Goal: Information Seeking & Learning: Learn about a topic

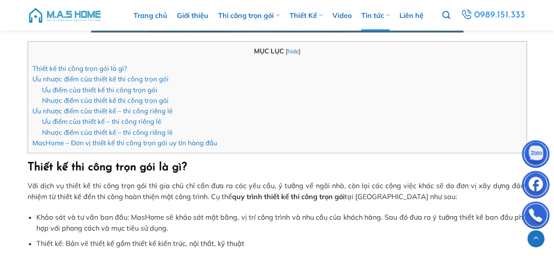
scroll to position [385, 0]
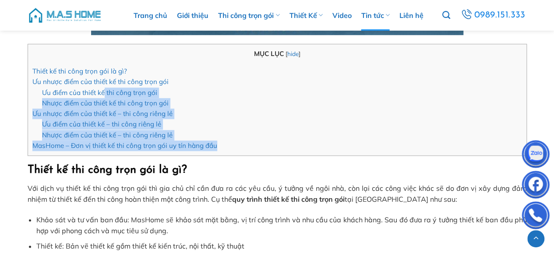
drag, startPoint x: 245, startPoint y: 149, endPoint x: 103, endPoint y: 87, distance: 154.2
click at [103, 87] on ul "Thiết kế thi công trọn gói là gì? Ưu nhược điểm của thiết kế thi công trọn gói …" at bounding box center [277, 108] width 490 height 85
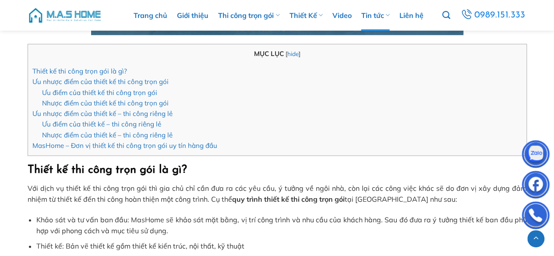
drag, startPoint x: 32, startPoint y: 168, endPoint x: 138, endPoint y: 161, distance: 106.3
drag, startPoint x: 167, startPoint y: 165, endPoint x: 193, endPoint y: 164, distance: 26.3
click at [193, 164] on h2 "Thiết kế thi công trọn gói là gì?" at bounding box center [278, 170] width 500 height 14
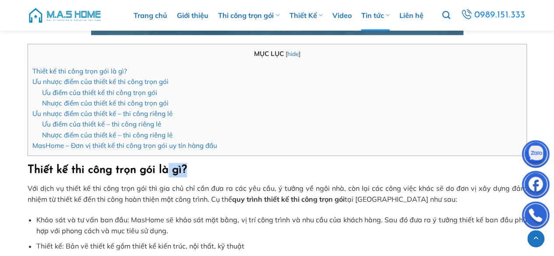
click at [193, 164] on h2 "Thiết kế thi công trọn gói là gì?" at bounding box center [278, 170] width 500 height 14
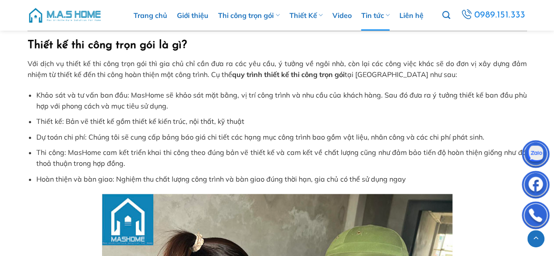
scroll to position [510, 0]
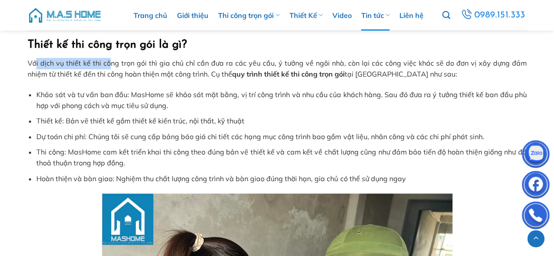
drag, startPoint x: 35, startPoint y: 65, endPoint x: 113, endPoint y: 68, distance: 78.1
click at [113, 68] on p "Với dịch vụ thiết kế thi công trọn gói thì gia chủ chỉ cần đưa ra các yêu cầu, …" at bounding box center [278, 69] width 500 height 22
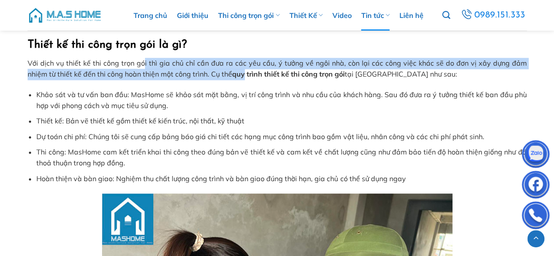
drag, startPoint x: 146, startPoint y: 64, endPoint x: 246, endPoint y: 72, distance: 100.7
click at [246, 72] on p "Với dịch vụ thiết kế thi công trọn gói thì gia chủ chỉ cần đưa ra các yêu cầu, …" at bounding box center [278, 69] width 500 height 22
click at [246, 72] on strong "quy trình thiết kế thi công trọn gói" at bounding box center [288, 74] width 113 height 9
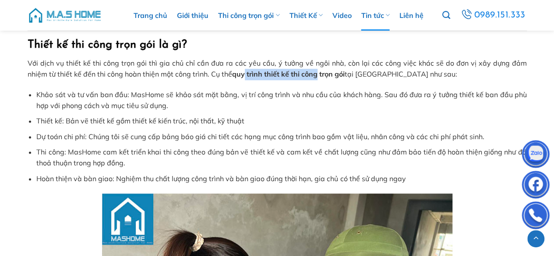
drag, startPoint x: 246, startPoint y: 72, endPoint x: 318, endPoint y: 72, distance: 72.3
click at [318, 72] on strong "quy trình thiết kế thi công trọn gói" at bounding box center [288, 74] width 113 height 9
drag, startPoint x: 240, startPoint y: 73, endPoint x: 319, endPoint y: 69, distance: 79.4
click at [319, 69] on p "Với dịch vụ thiết kế thi công trọn gói thì gia chủ chỉ cần đưa ra các yêu cầu, …" at bounding box center [278, 69] width 500 height 22
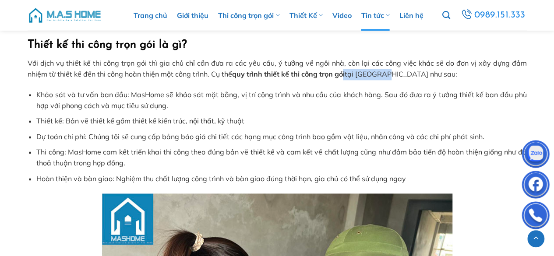
drag, startPoint x: 346, startPoint y: 72, endPoint x: 392, endPoint y: 76, distance: 45.8
click at [392, 76] on p "Với dịch vụ thiết kế thi công trọn gói thì gia chủ chỉ cần đưa ra các yêu cầu, …" at bounding box center [278, 69] width 500 height 22
drag, startPoint x: 117, startPoint y: 71, endPoint x: 236, endPoint y: 69, distance: 118.4
click at [236, 69] on p "Với dịch vụ thiết kế thi công trọn gói thì gia chủ chỉ cần đưa ra các yêu cầu, …" at bounding box center [278, 69] width 500 height 22
drag, startPoint x: 63, startPoint y: 94, endPoint x: 119, endPoint y: 93, distance: 56.5
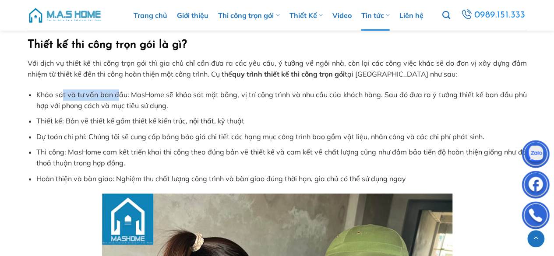
click at [119, 93] on li "Khảo sát và tư vấn ban đầu: MasHome sẽ khảo sát mặt bằng, vị trí công trình và …" at bounding box center [281, 100] width 490 height 22
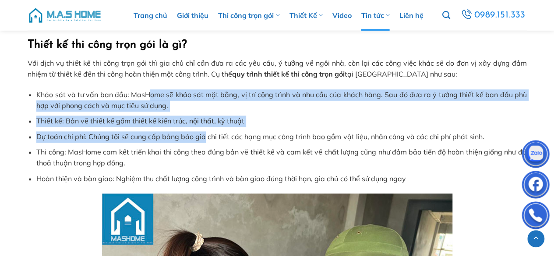
drag, startPoint x: 149, startPoint y: 93, endPoint x: 203, endPoint y: 130, distance: 65.6
click at [203, 130] on ul "Khảo sát và tư vấn ban đầu: MasHome sẽ khảo sát mặt bằng, vị trí công trình và …" at bounding box center [278, 137] width 500 height 96
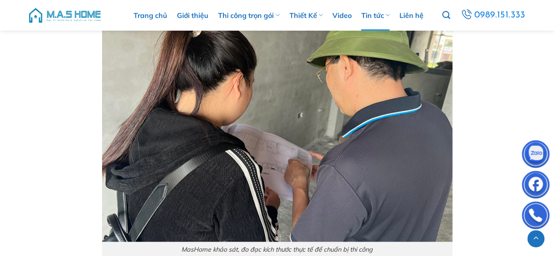
scroll to position [932, 0]
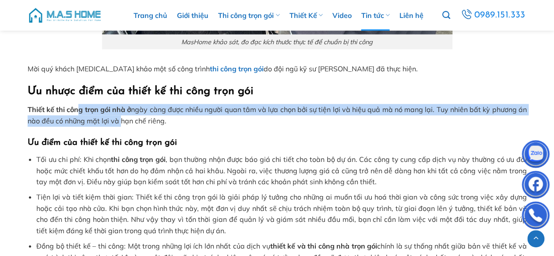
drag, startPoint x: 79, startPoint y: 112, endPoint x: 123, endPoint y: 120, distance: 44.0
click at [123, 120] on p "Thiết kế thi công trọn gói nhà ở ngày càng được nhiều người quan tâm và lựa chọ…" at bounding box center [278, 115] width 500 height 22
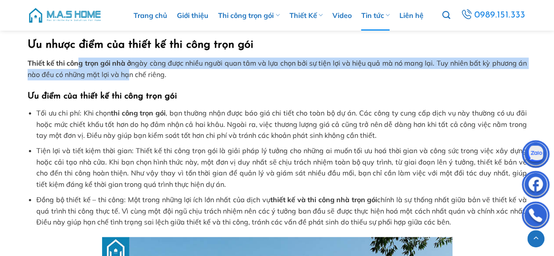
scroll to position [980, 0]
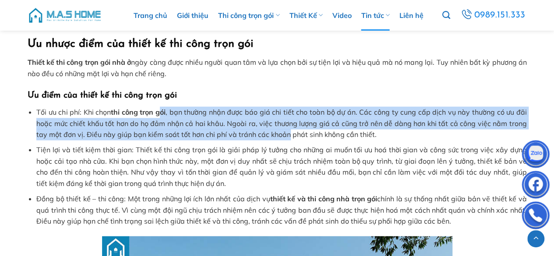
drag, startPoint x: 162, startPoint y: 110, endPoint x: 288, endPoint y: 133, distance: 128.7
click at [288, 133] on li "Tối ưu chi phí: Khi chọn thi công trọn gói , bạn thường nhận được báo giá chi t…" at bounding box center [281, 124] width 490 height 34
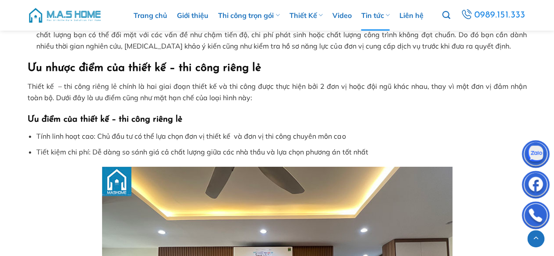
scroll to position [1584, 0]
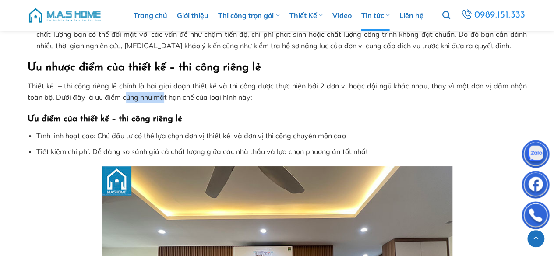
drag, startPoint x: 110, startPoint y: 93, endPoint x: 152, endPoint y: 104, distance: 44.0
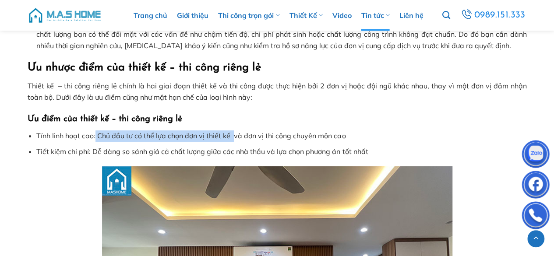
drag, startPoint x: 95, startPoint y: 133, endPoint x: 237, endPoint y: 132, distance: 141.6
click at [237, 132] on li "Tính linh hoạt cao: Chủ đầu tư có thể lựa chọn đơn vị thiết kế và đơn vị thi cô…" at bounding box center [281, 136] width 490 height 11
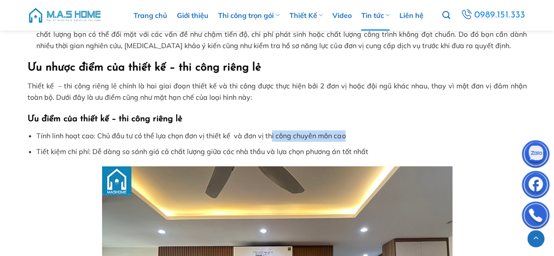
drag, startPoint x: 271, startPoint y: 134, endPoint x: 345, endPoint y: 139, distance: 74.3
click at [345, 139] on li "Tính linh hoạt cao: Chủ đầu tư có thể lựa chọn đơn vị thiết kế và đơn vị thi cô…" at bounding box center [281, 136] width 490 height 11
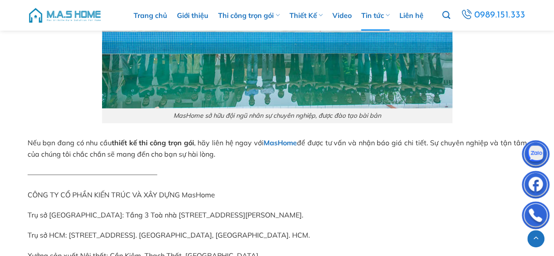
scroll to position [2532, 0]
